Goal: Check status: Check status

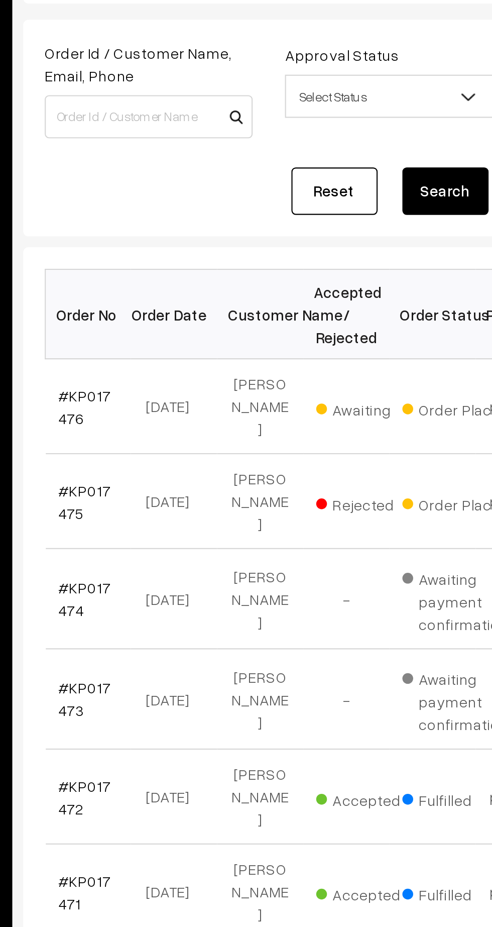
click at [159, 263] on link "#KP017476" at bounding box center [169, 272] width 25 height 19
